Goal: Complete application form

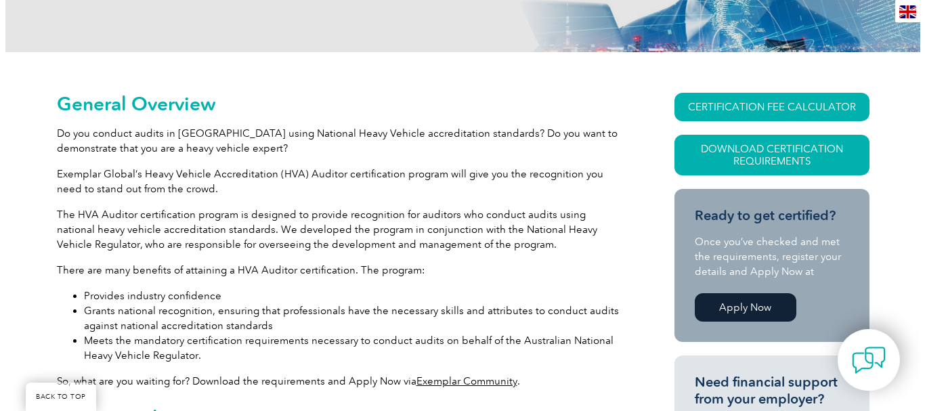
scroll to position [271, 0]
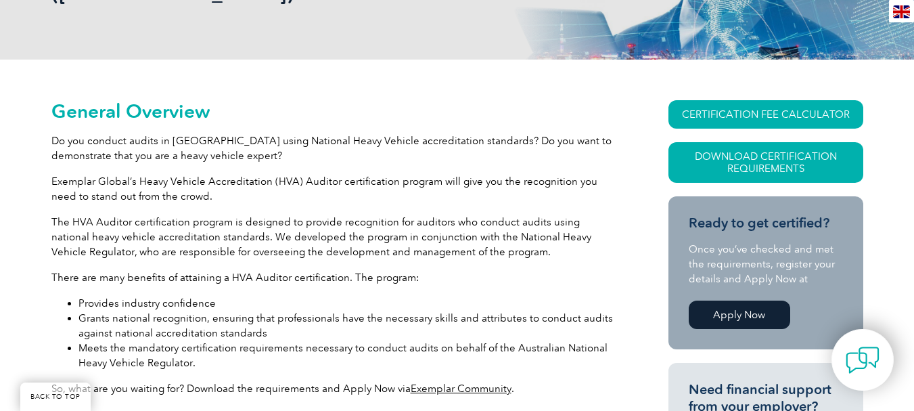
click at [744, 301] on link "Apply Now" at bounding box center [740, 315] width 102 height 28
click at [768, 142] on link "Download Certification Requirements" at bounding box center [766, 162] width 195 height 41
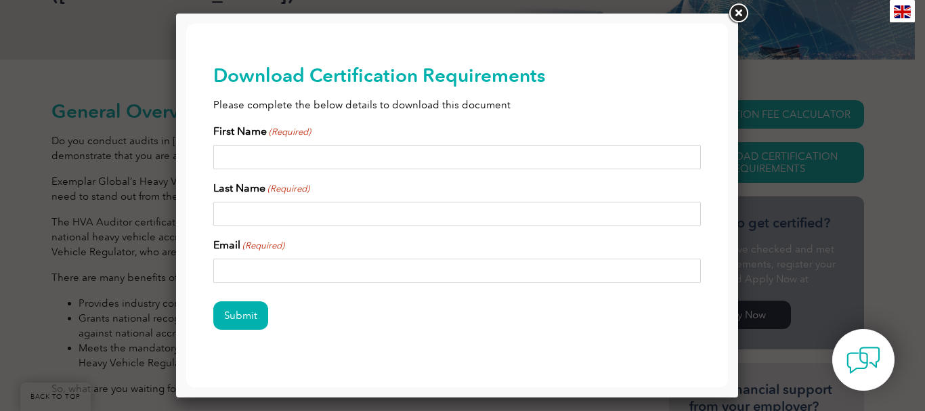
scroll to position [0, 0]
click at [467, 162] on input "First Name (Required)" at bounding box center [456, 157] width 487 height 24
type input "[PERSON_NAME]"
type input "Affam"
type input "[EMAIL_ADDRESS][DOMAIN_NAME]"
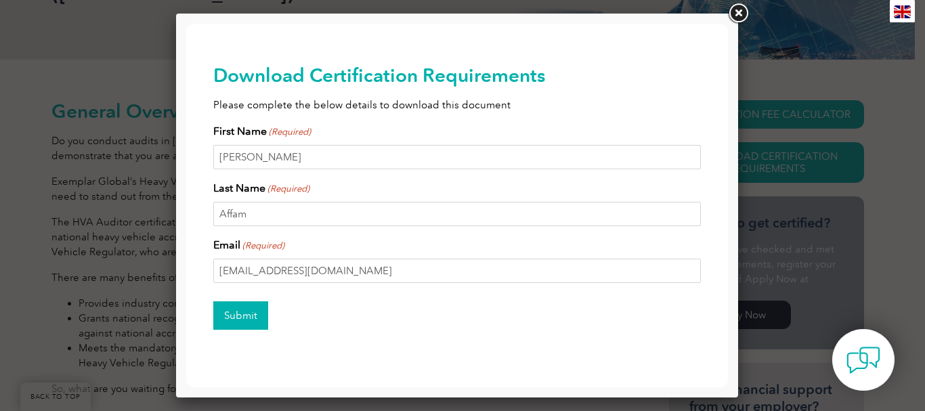
click at [242, 311] on input "Submit" at bounding box center [240, 315] width 55 height 28
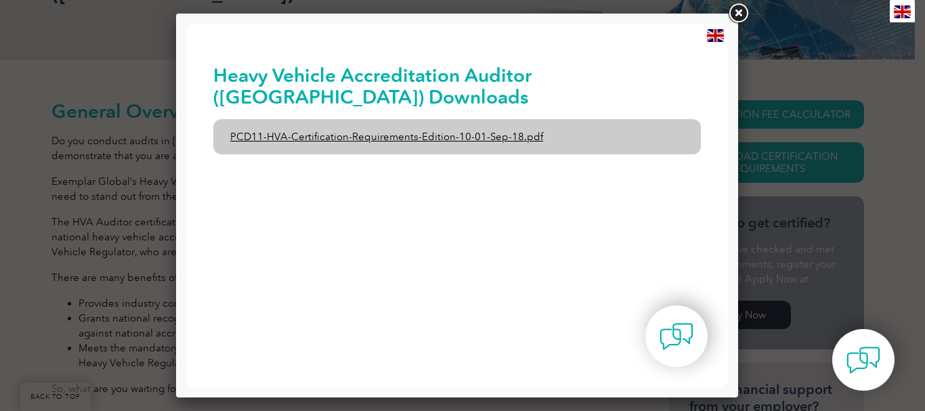
click at [519, 138] on link "PCD11-HVA-Certification-Requirements-Edition-10-01-Sep-18.pdf" at bounding box center [456, 136] width 487 height 35
